Goal: Obtain resource: Obtain resource

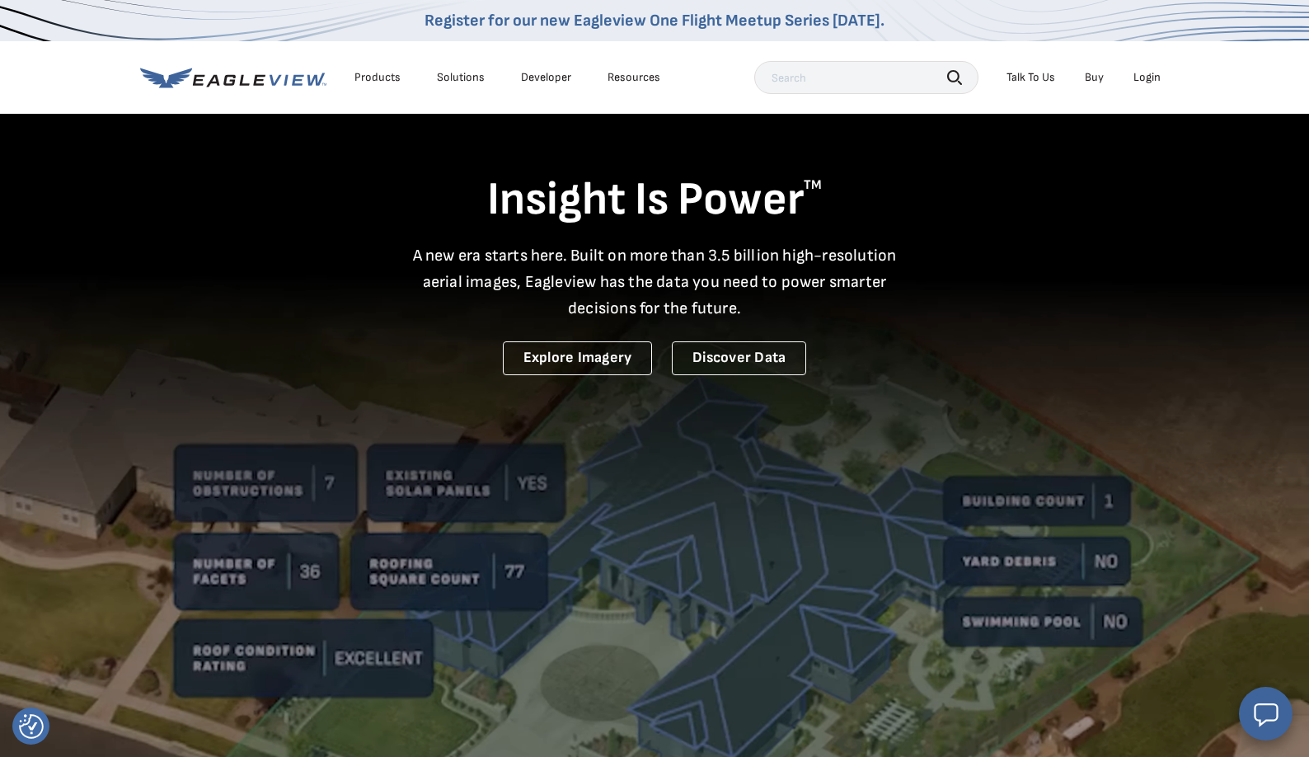
click at [1153, 82] on div "Login" at bounding box center [1147, 77] width 27 height 15
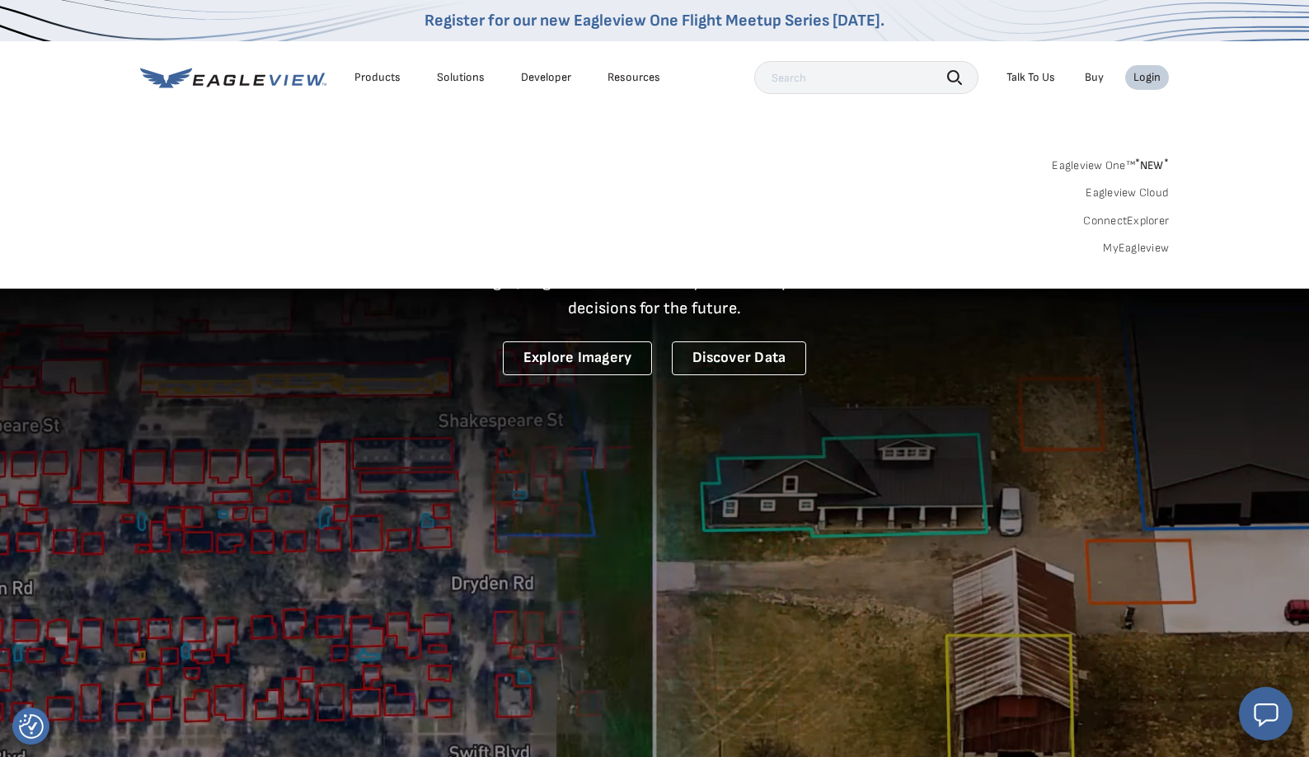
click at [1144, 244] on link "MyEagleview" at bounding box center [1136, 248] width 66 height 15
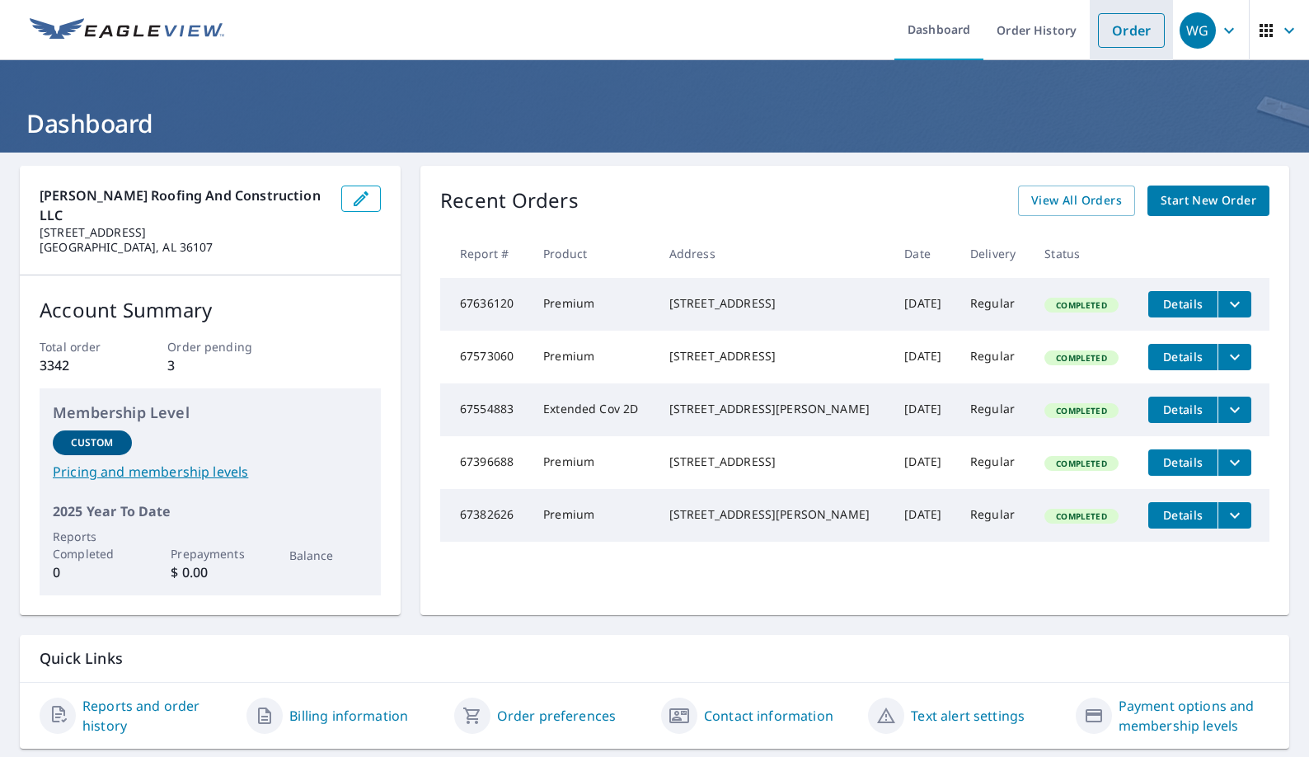
click at [1128, 35] on link "Order" at bounding box center [1131, 30] width 67 height 35
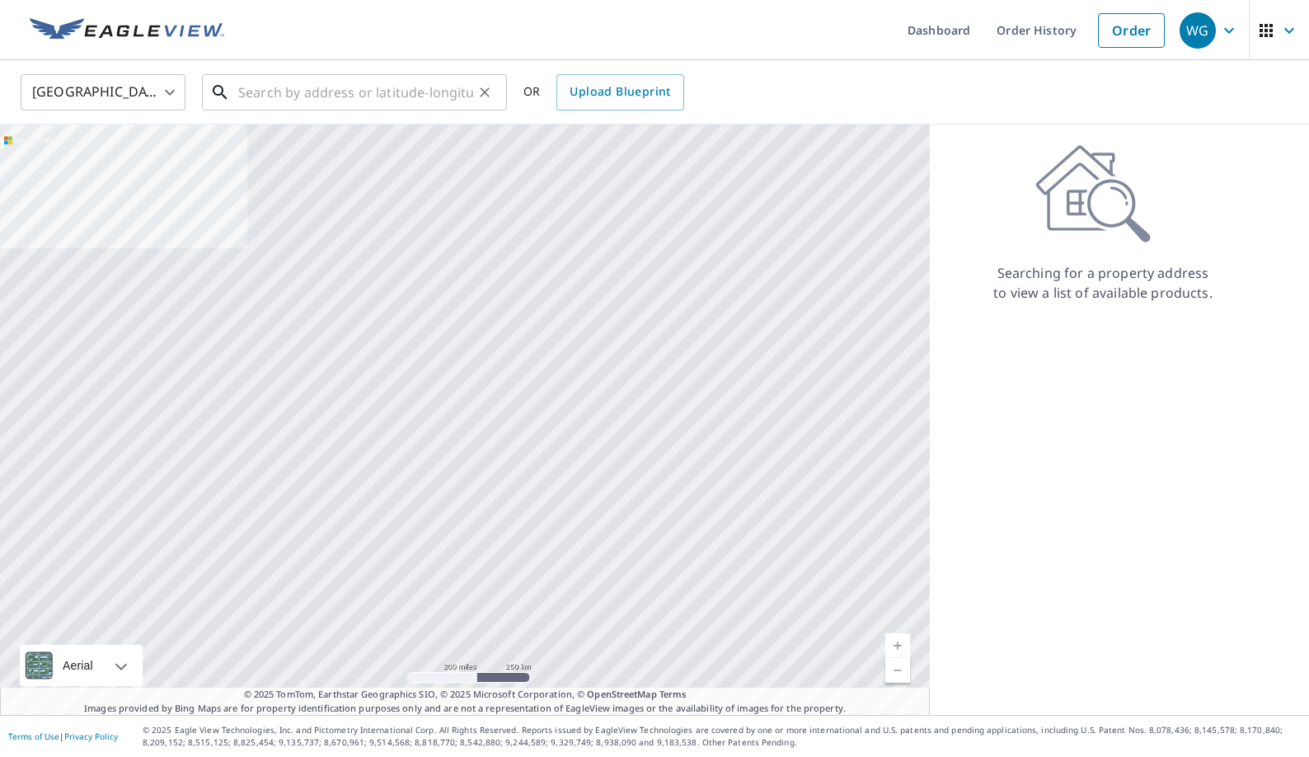
click at [298, 99] on input "text" at bounding box center [355, 92] width 235 height 46
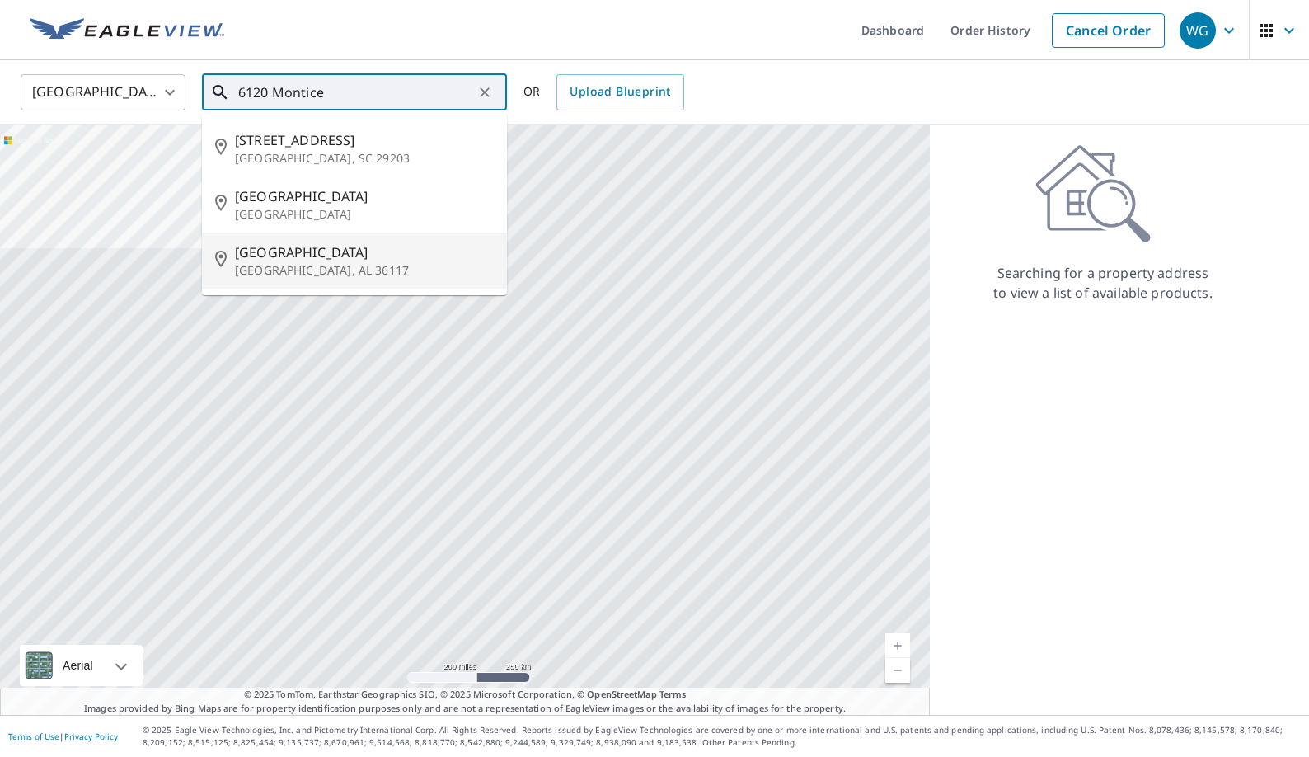
click at [287, 253] on span "[GEOGRAPHIC_DATA]" at bounding box center [364, 252] width 259 height 20
type input "[STREET_ADDRESS][PERSON_NAME]"
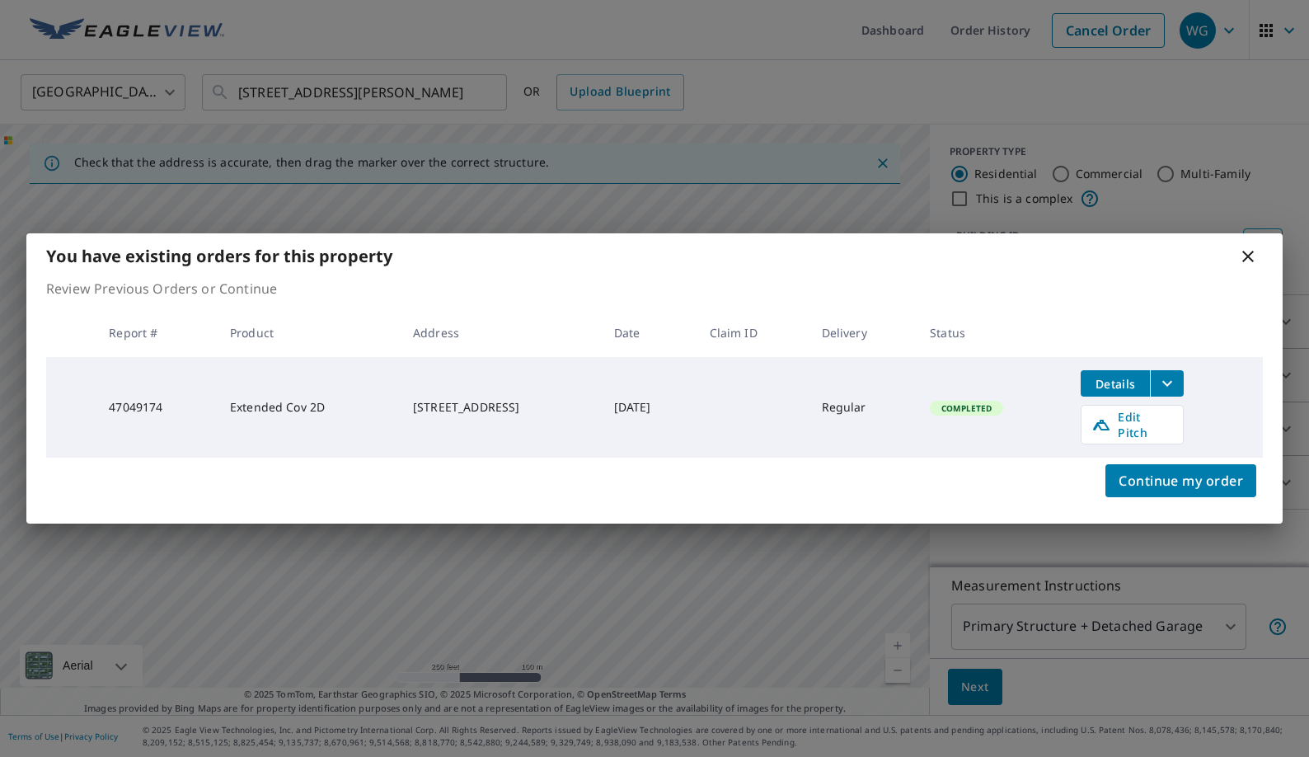
click at [1177, 393] on icon "filesDropdownBtn-47049174" at bounding box center [1168, 383] width 20 height 20
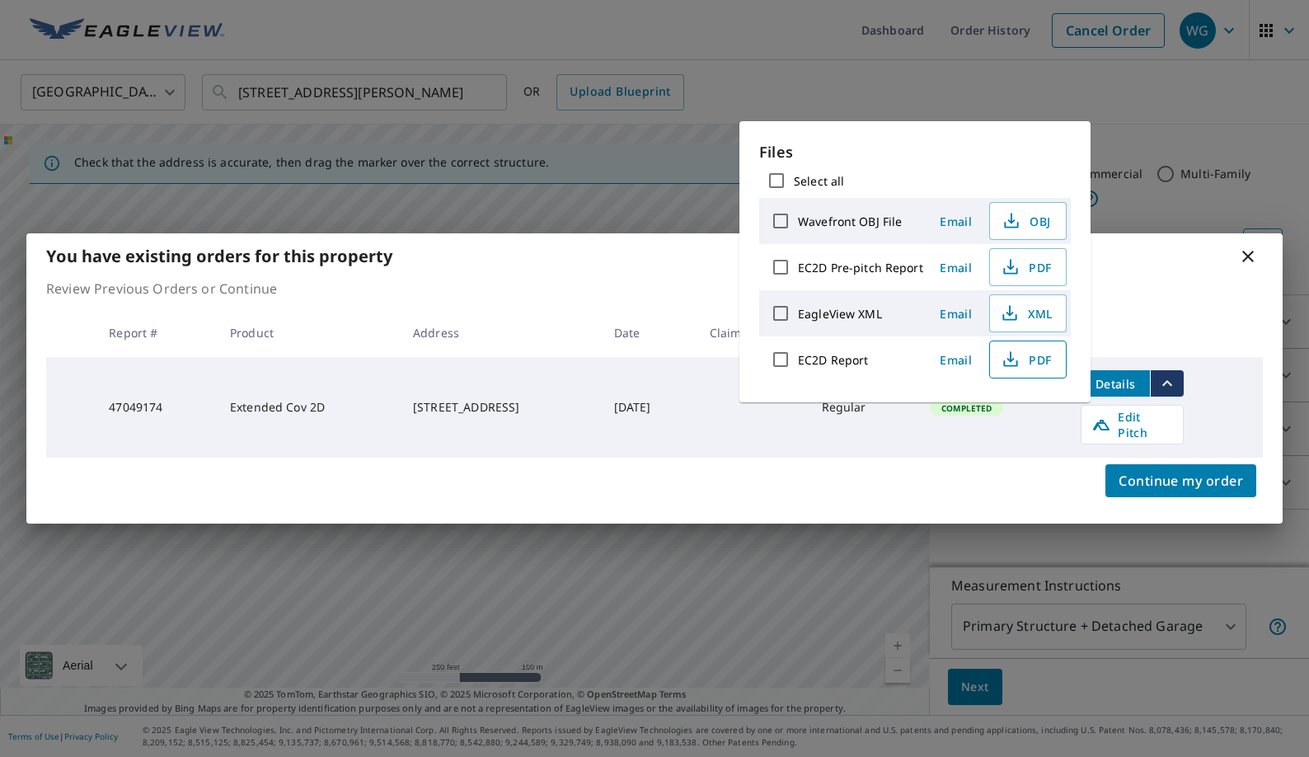
click at [1019, 362] on span "PDF" at bounding box center [1026, 360] width 53 height 20
click at [1022, 264] on span "PDF" at bounding box center [1026, 267] width 53 height 20
click at [1015, 359] on icon "button" at bounding box center [1011, 360] width 20 height 20
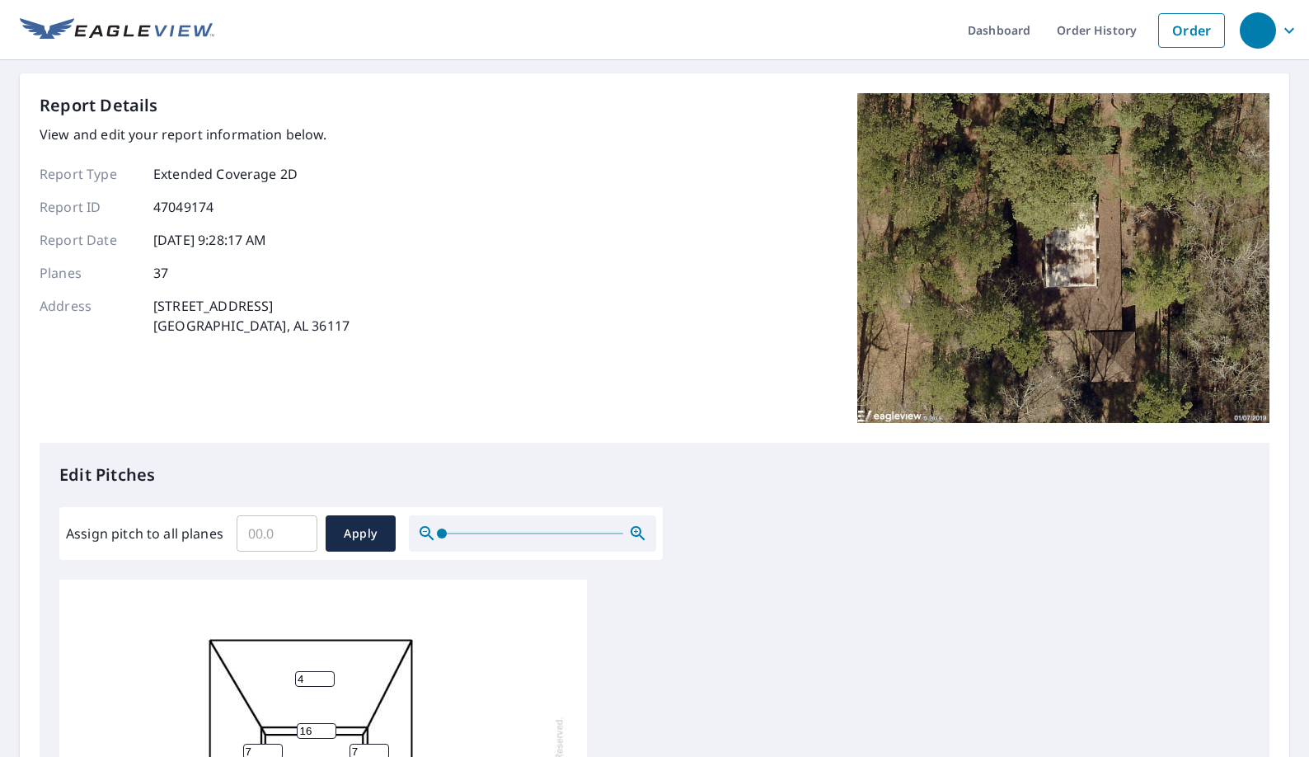
click at [665, 286] on div "Report Details View and edit your report information below. Report Type Extende…" at bounding box center [655, 268] width 1230 height 350
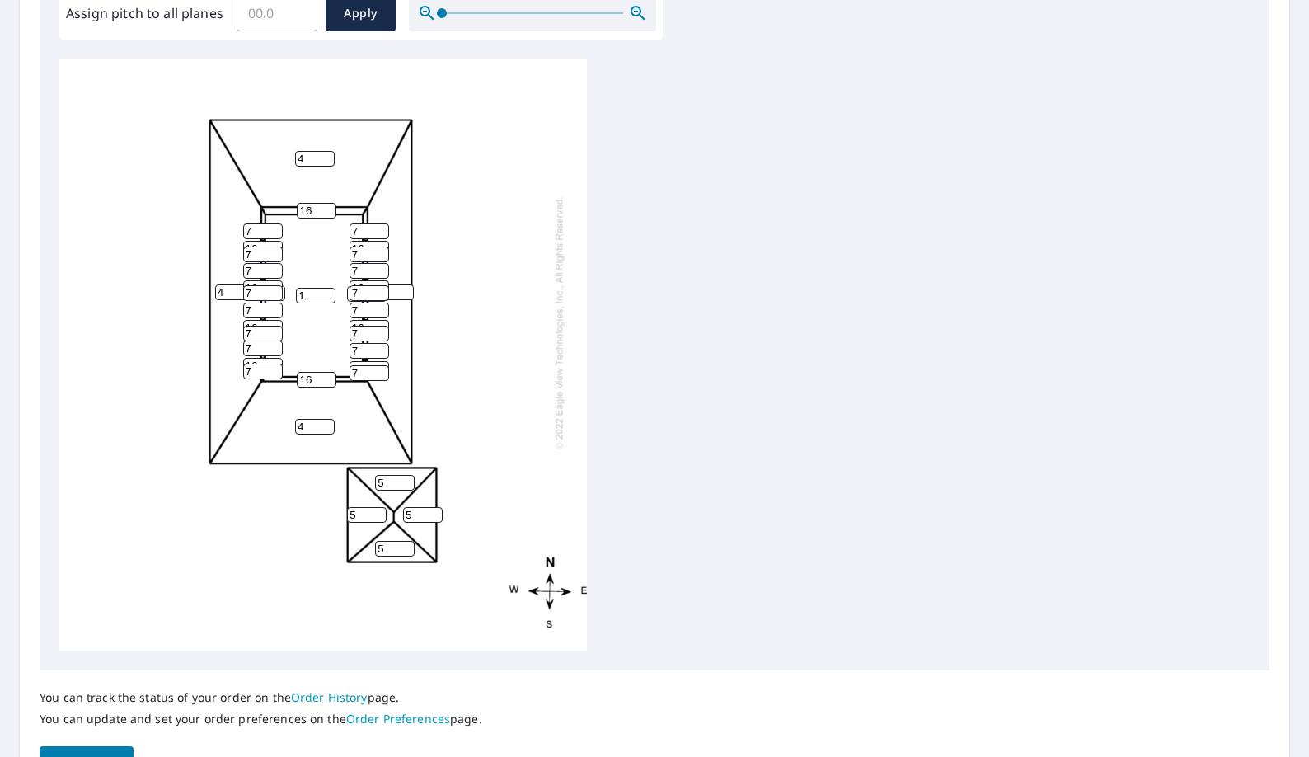
scroll to position [529, 0]
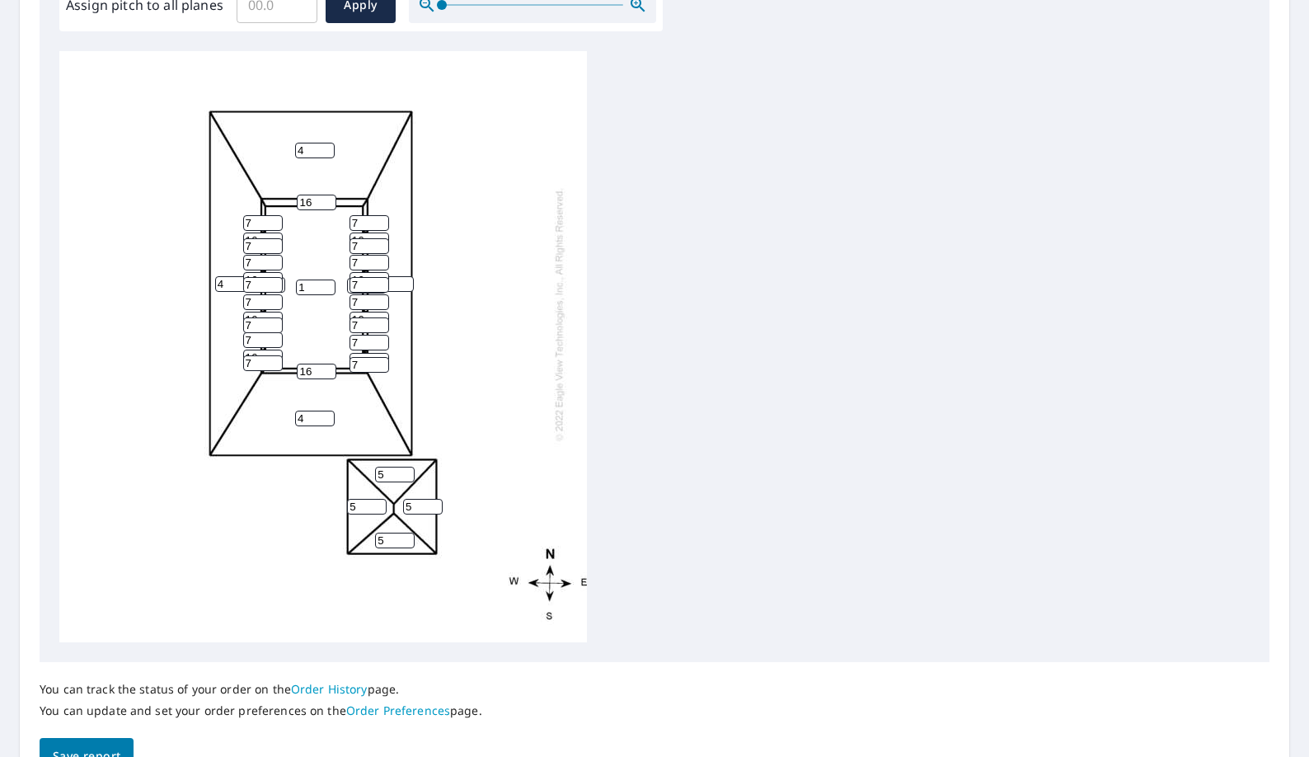
click at [320, 239] on div "1 4 4 4 4 5 5 5 5 16 16 16 16 16 16 16 16 16 16 16 16 7 7 7 7 7 7 7 7 7 7 7 7 7…" at bounding box center [323, 346] width 528 height 591
click at [746, 192] on div "1 4 4 4 4 5 5 5 5 16 16 16 16 16 16 16 16 16 16 16 16 7 7 7 7 7 7 7 7 7 7 7 7 7…" at bounding box center [654, 346] width 1191 height 591
click at [330, 421] on input "3" at bounding box center [315, 419] width 40 height 16
click at [330, 421] on input "2" at bounding box center [315, 419] width 40 height 16
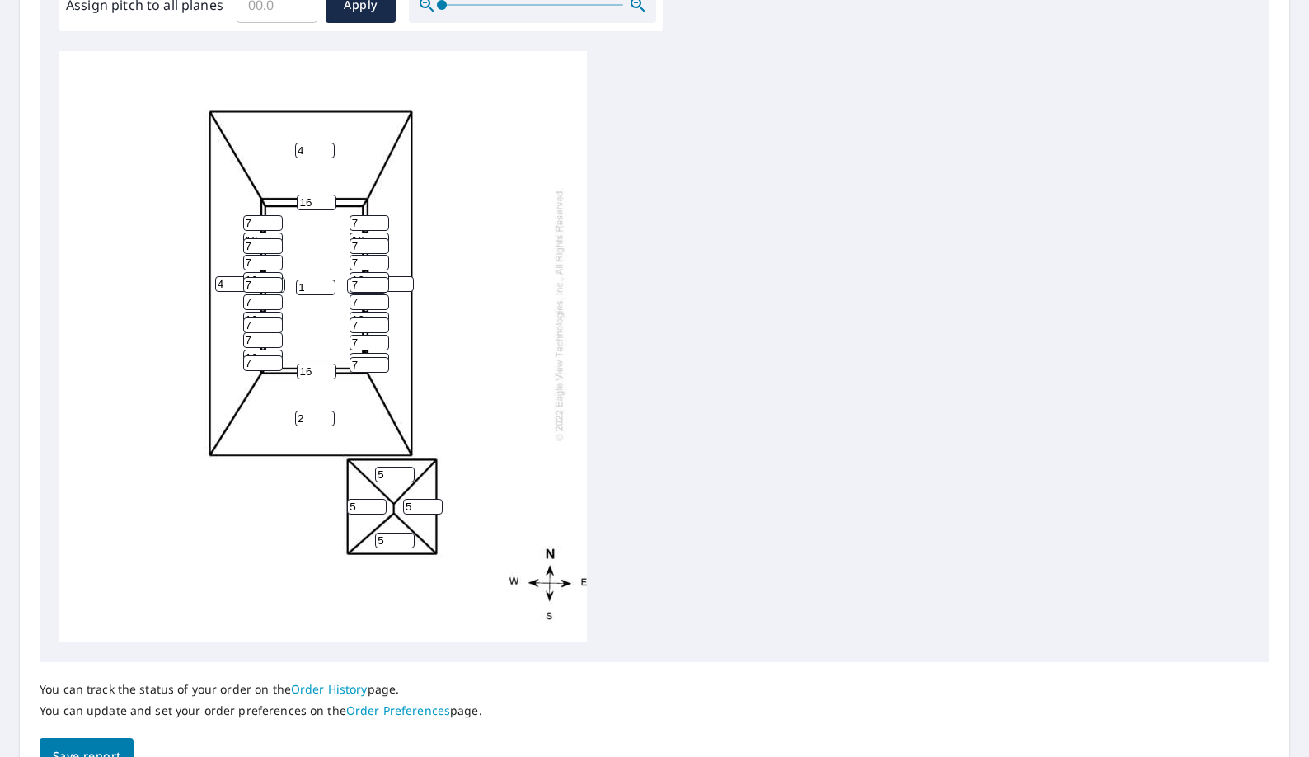
type input "1"
drag, startPoint x: 330, startPoint y: 421, endPoint x: 330, endPoint y: 348, distance: 73.4
click at [330, 404] on div "1 4 4 1 4 5 5 5 5 16 16 16 16 16 16 16 16 16 16 16 16 7 7 7 7 7 7 7 7 7 7 7 7 7…" at bounding box center [323, 346] width 528 height 591
click at [329, 153] on input "3" at bounding box center [315, 151] width 40 height 16
type input "2"
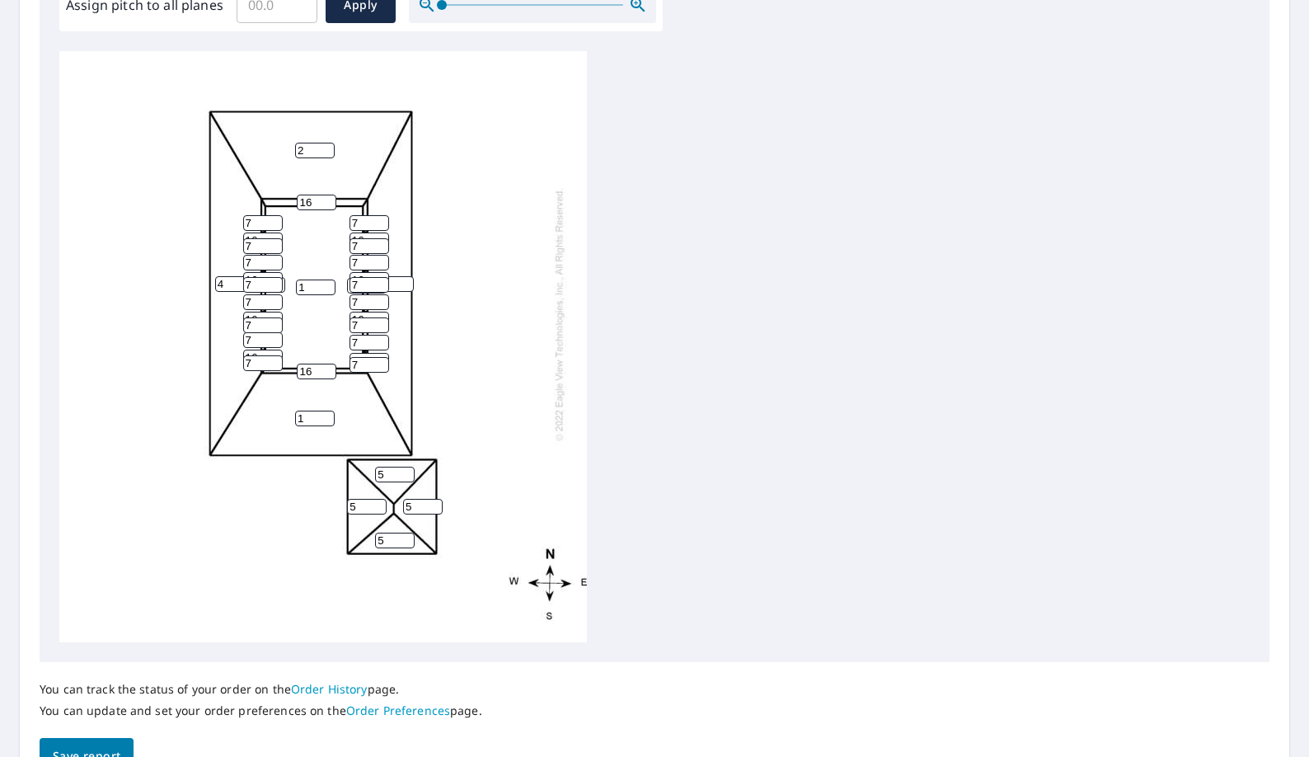
click at [329, 153] on input "2" at bounding box center [315, 151] width 40 height 16
click at [605, 252] on div "1 2 4 1 4 5 5 5 5 16 16 16 16 16 16 16 16 16 16 16 16 7 7 7 7 7 7 7 7 7 7 7 7 7…" at bounding box center [654, 346] width 1191 height 591
click at [87, 749] on span "Save report" at bounding box center [87, 756] width 68 height 21
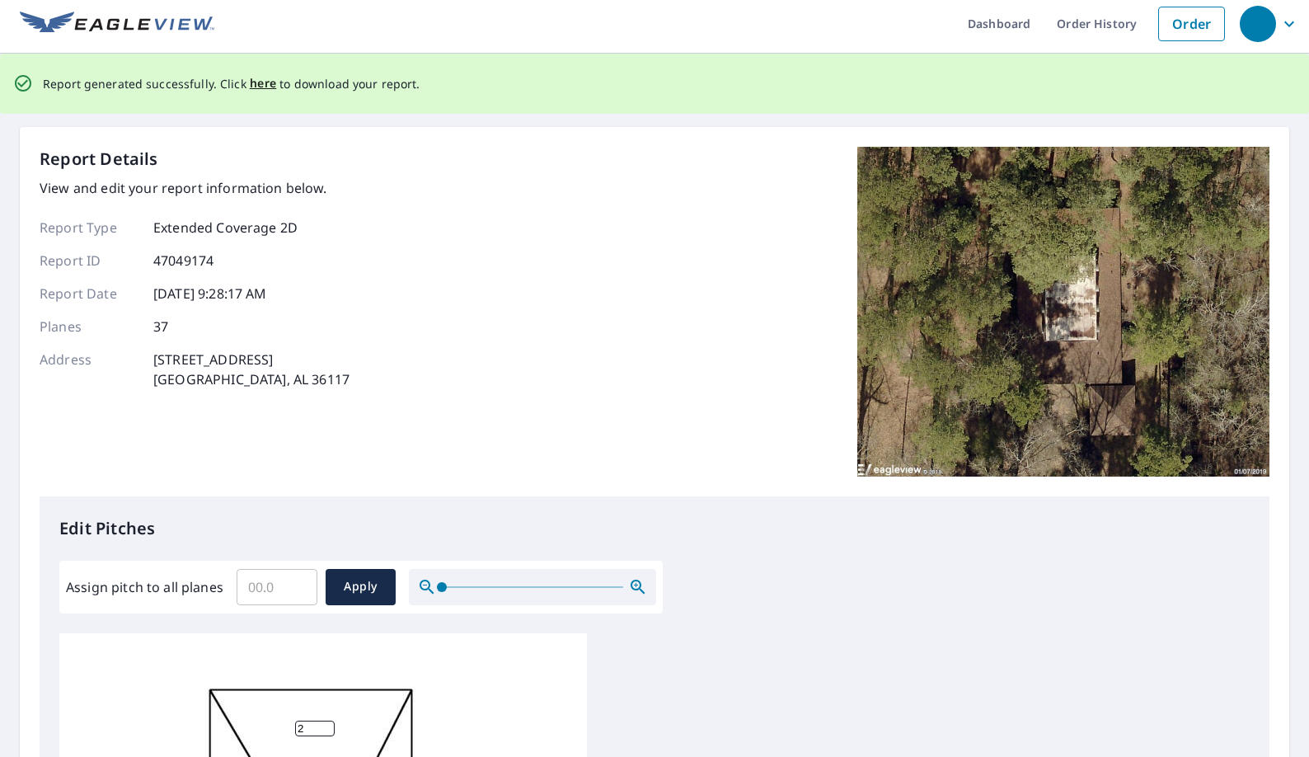
scroll to position [0, 0]
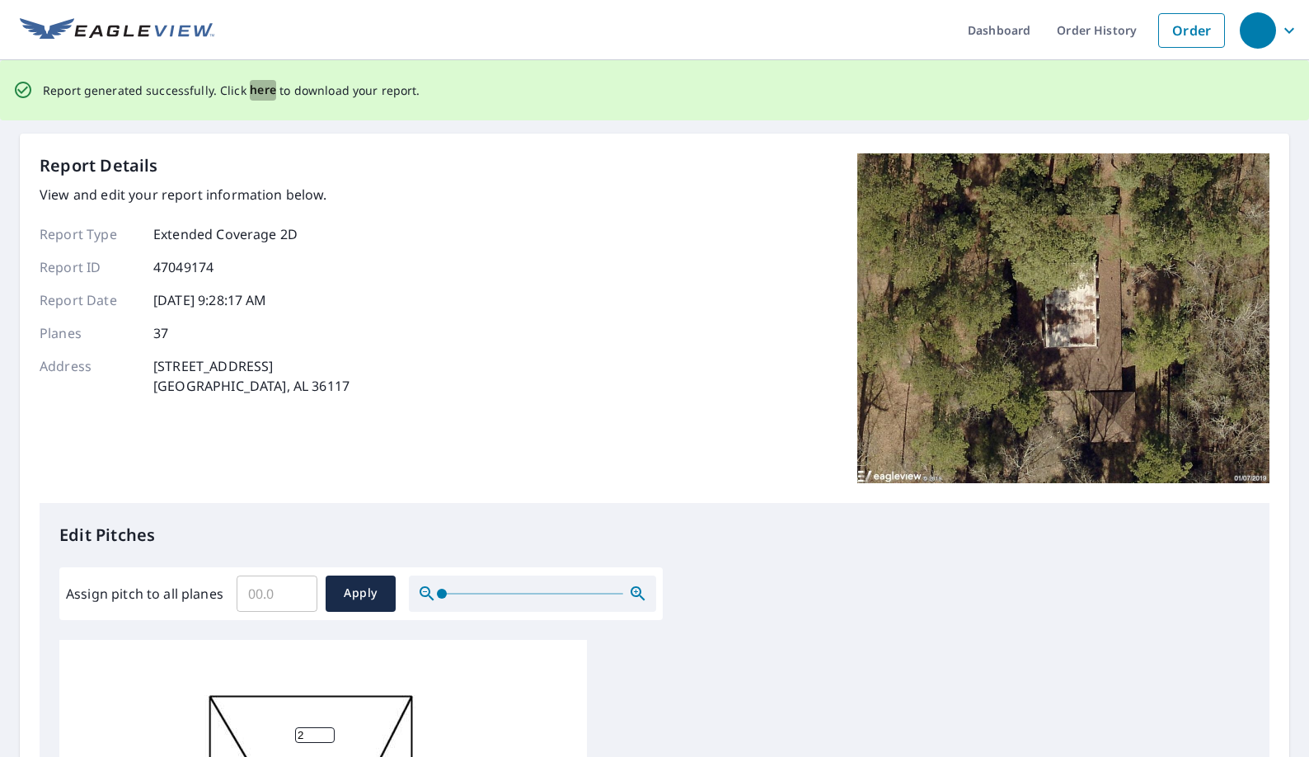
click at [268, 93] on span "here" at bounding box center [263, 90] width 27 height 21
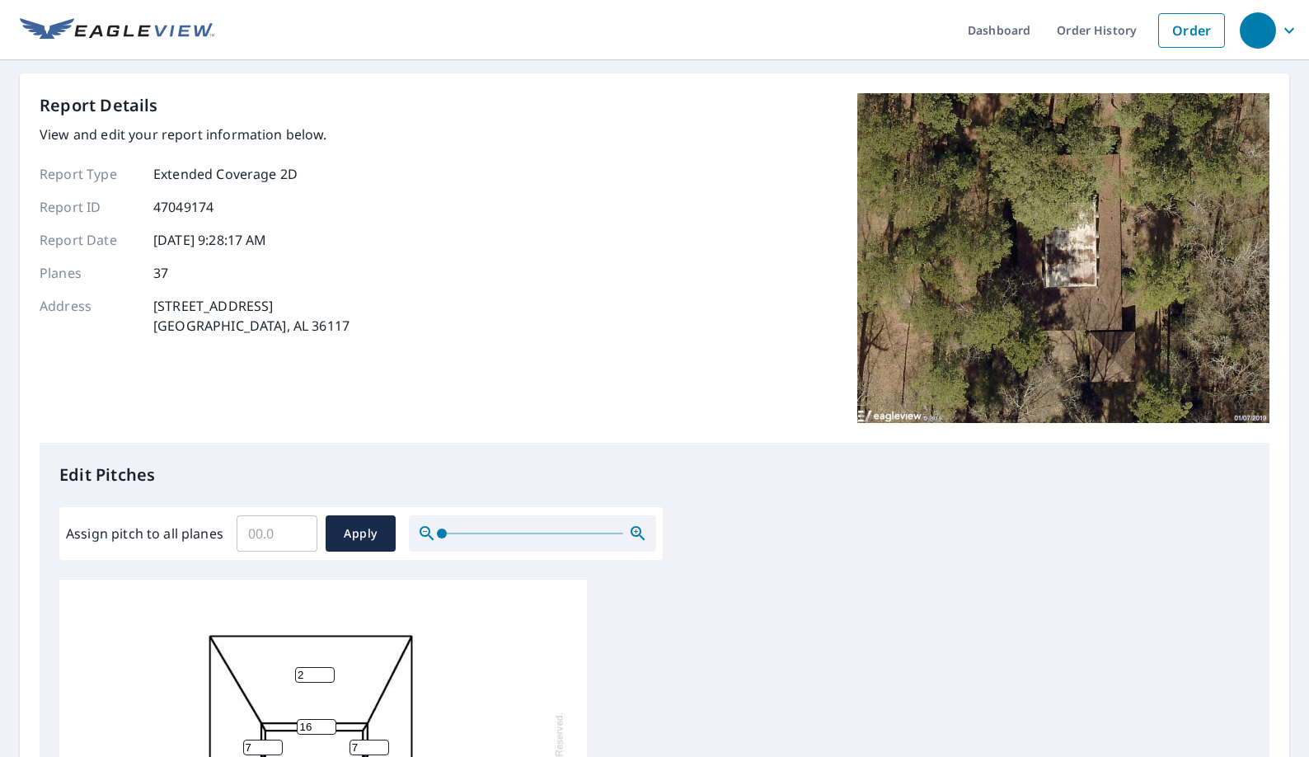
click at [468, 392] on div "Report Details View and edit your report information below. Report Type Extende…" at bounding box center [655, 268] width 1230 height 350
drag, startPoint x: 395, startPoint y: 343, endPoint x: 324, endPoint y: 228, distance: 134.8
click at [324, 233] on div "Report Details View and edit your report information below. Report Type Extende…" at bounding box center [655, 268] width 1230 height 350
